Goal: Information Seeking & Learning: Learn about a topic

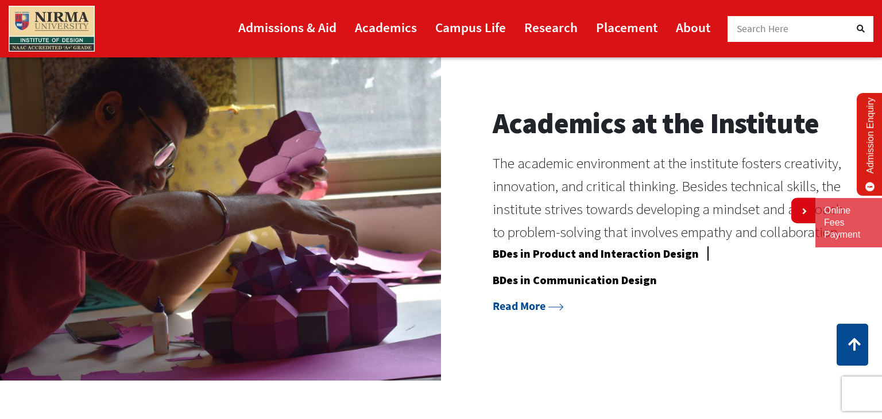
scroll to position [965, 0]
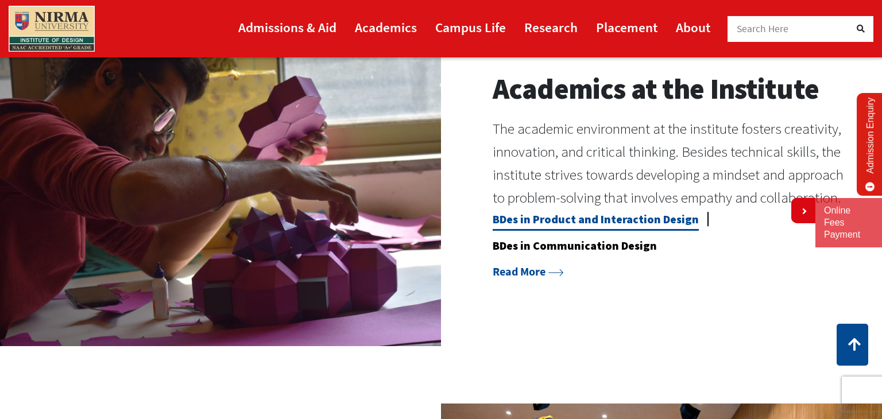
click at [613, 222] on link "BDes in Product and Interaction Design" at bounding box center [596, 221] width 206 height 19
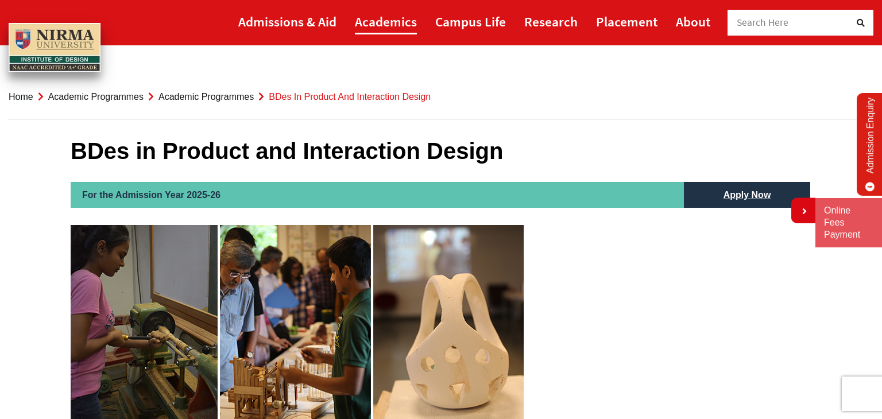
click at [371, 13] on link "Academics" at bounding box center [386, 22] width 62 height 26
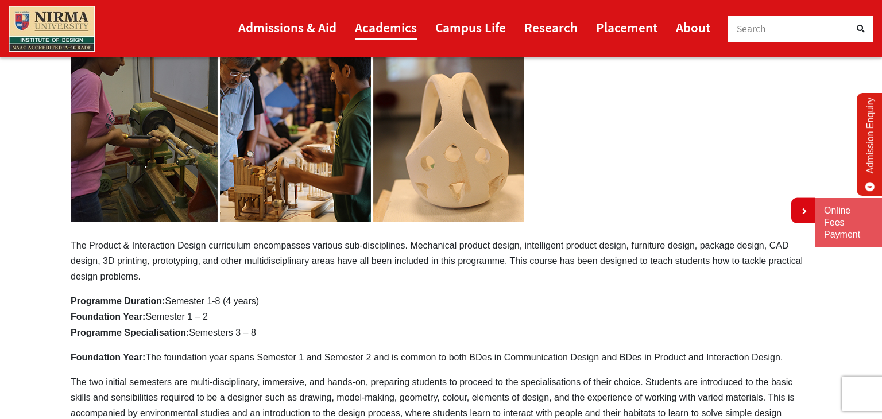
scroll to position [207, 0]
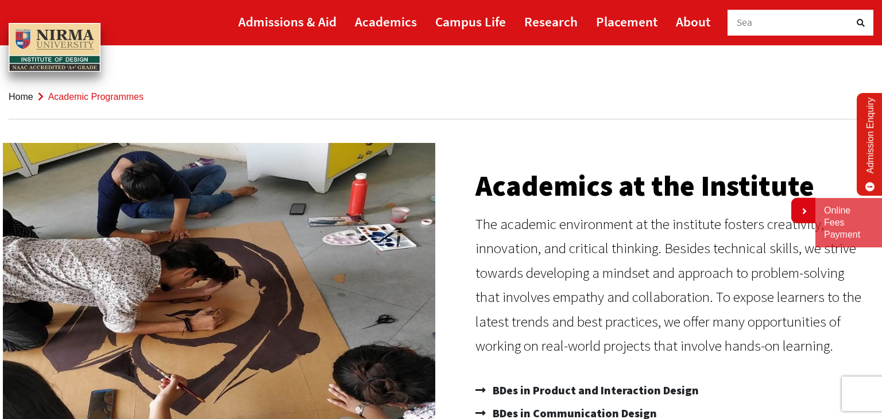
scroll to position [23, 0]
